Goal: Navigation & Orientation: Find specific page/section

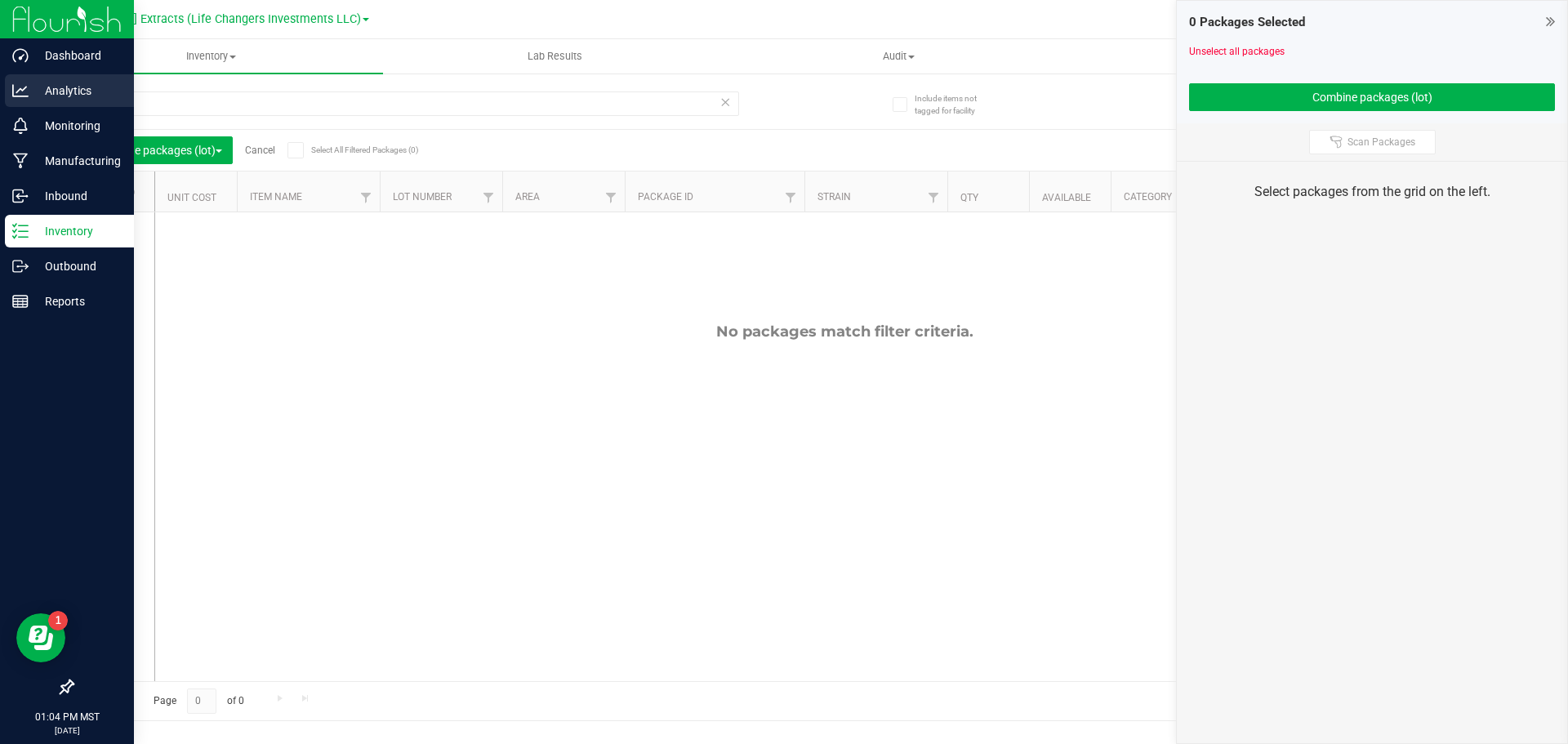
click at [102, 87] on p "Analytics" at bounding box center [78, 90] width 98 height 20
click at [83, 292] on div "Reports" at bounding box center [70, 301] width 129 height 33
click at [73, 301] on p "Reports" at bounding box center [78, 301] width 98 height 20
click at [25, 312] on div "Reports" at bounding box center [70, 301] width 129 height 33
click at [0, 285] on link "Reports" at bounding box center [67, 302] width 134 height 35
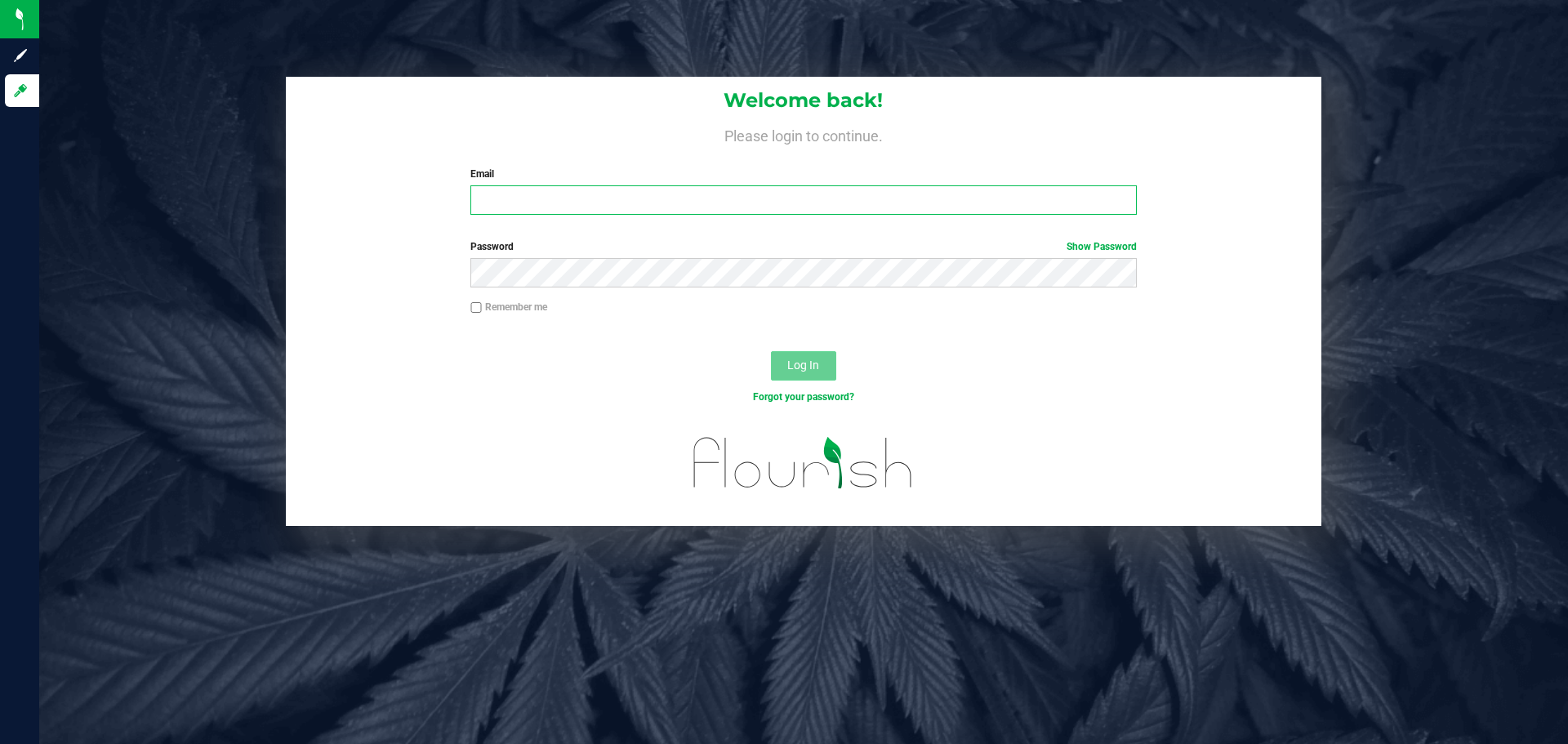
type input "devin@goldsmithextractsaz.com"
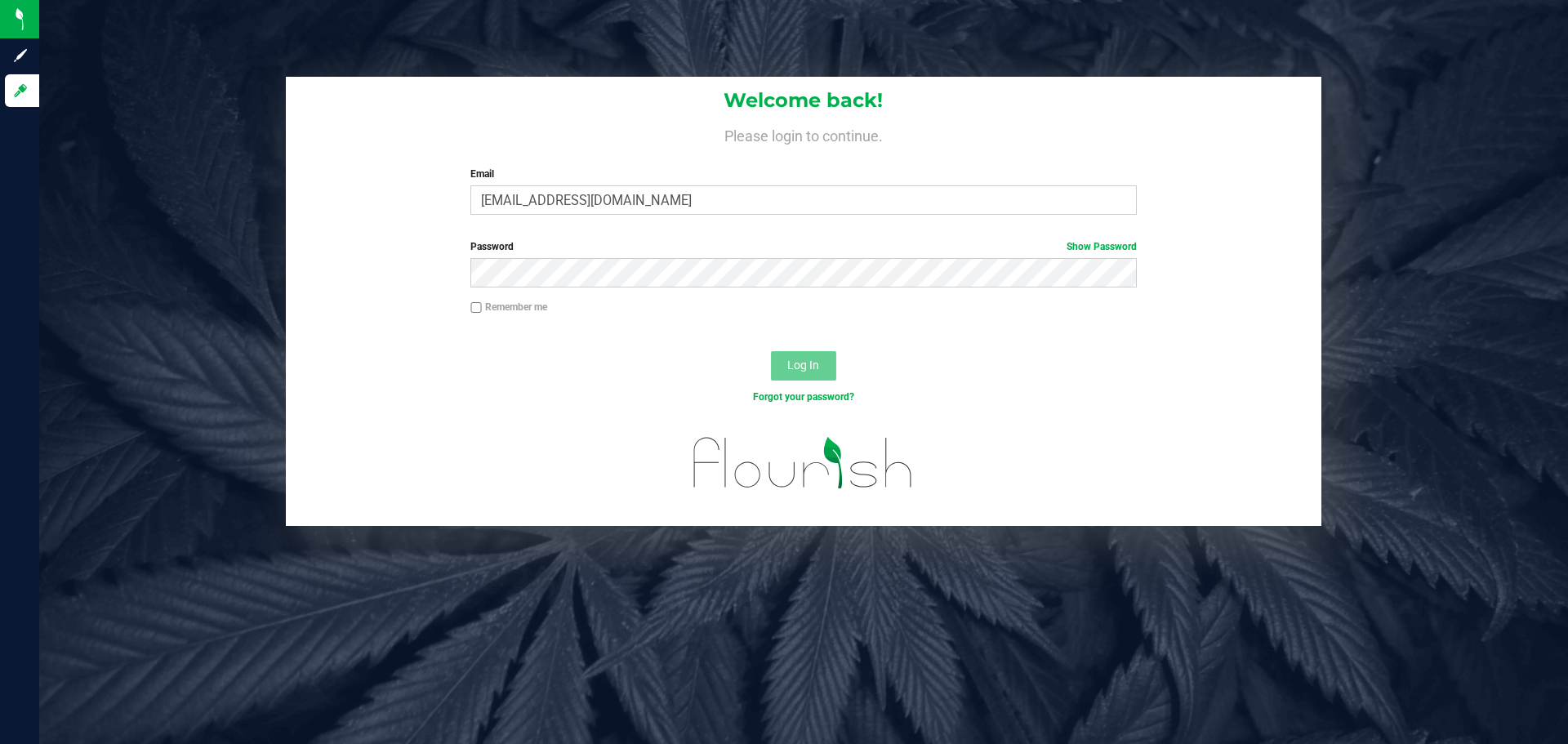
click at [794, 369] on span "Log In" at bounding box center [803, 365] width 32 height 13
